Goal: Navigation & Orientation: Find specific page/section

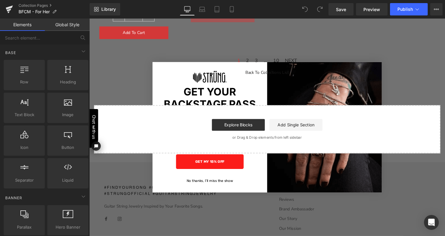
scroll to position [1709, 0]
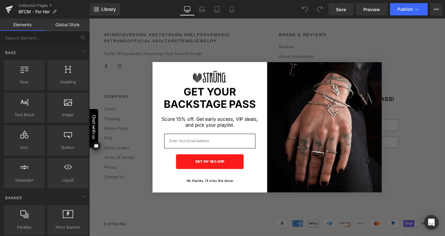
click at [210, 188] on button "No thanks, I’ll miss the show" at bounding box center [216, 189] width 105 height 12
click at [204, 186] on button "No thanks, I’ll miss the show" at bounding box center [216, 189] width 105 height 12
click at [201, 188] on button "No thanks, I’ll miss the show" at bounding box center [216, 189] width 105 height 12
click at [195, 189] on button "No thanks, I’ll miss the show" at bounding box center [216, 189] width 105 height 12
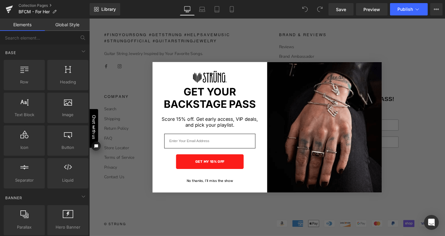
click at [210, 190] on button "No thanks, I’ll miss the show" at bounding box center [216, 189] width 105 height 12
click at [220, 190] on button "No thanks, I’ll miss the show" at bounding box center [216, 189] width 105 height 12
click at [202, 187] on button "No thanks, I’ll miss the show" at bounding box center [216, 189] width 105 height 12
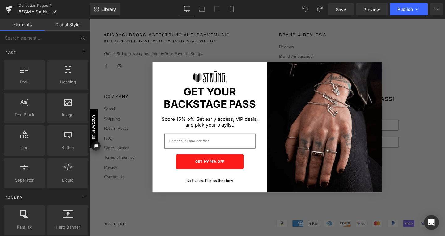
click at [200, 190] on button "No thanks, I’ll miss the show" at bounding box center [216, 189] width 105 height 12
click at [193, 188] on button "No thanks, I’ll miss the show" at bounding box center [216, 189] width 105 height 12
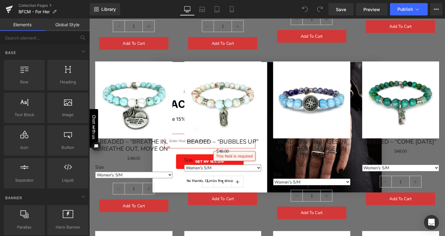
scroll to position [0, 0]
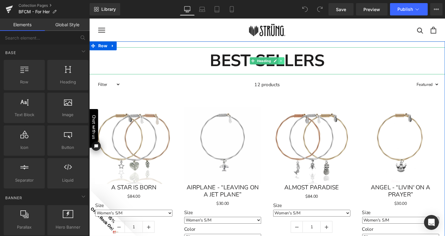
click at [291, 63] on icon at bounding box center [291, 63] width 3 height 4
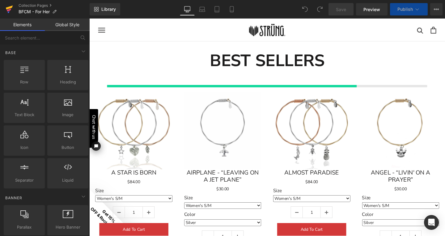
click at [10, 6] on icon at bounding box center [9, 9] width 7 height 15
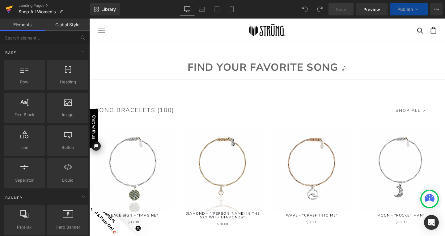
click at [9, 7] on icon at bounding box center [9, 8] width 7 height 4
